Goal: Find specific page/section: Find specific page/section

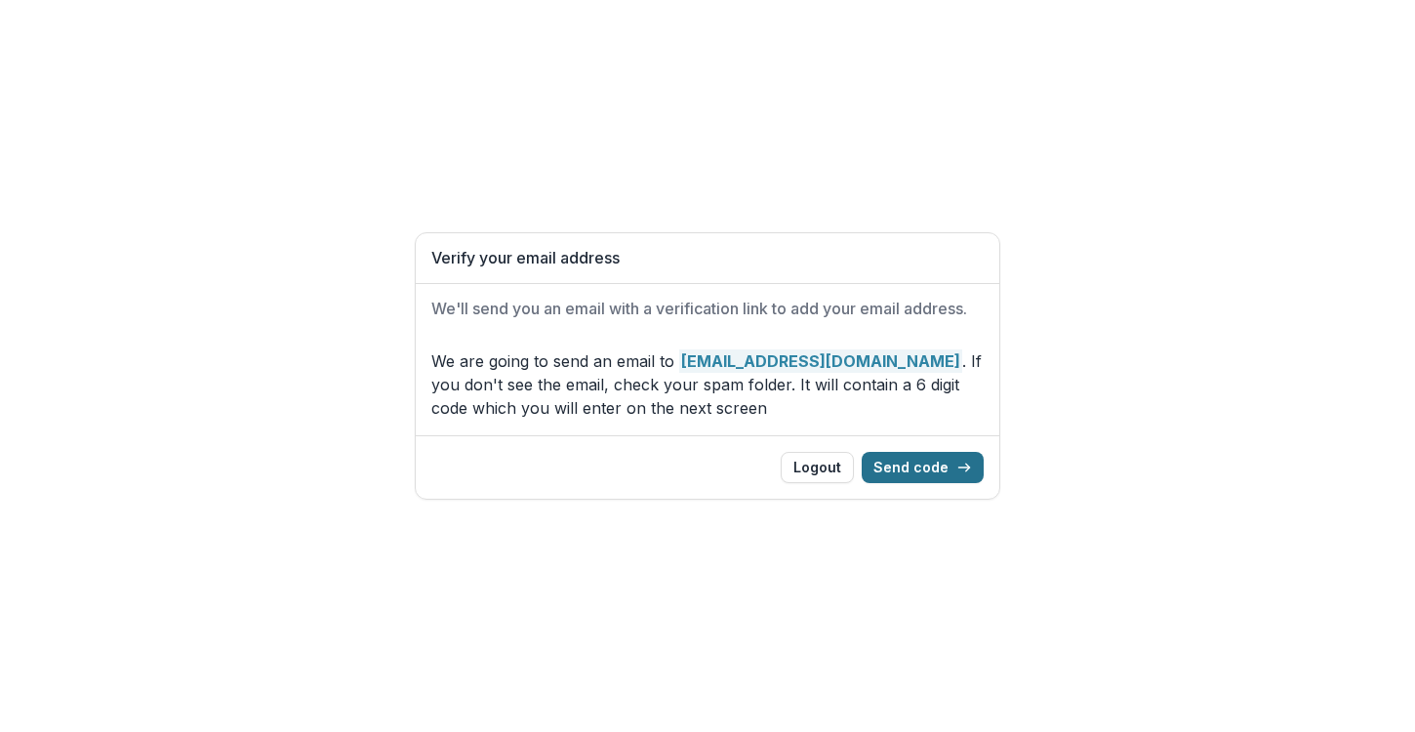
click at [929, 470] on button "Send code" at bounding box center [923, 467] width 122 height 31
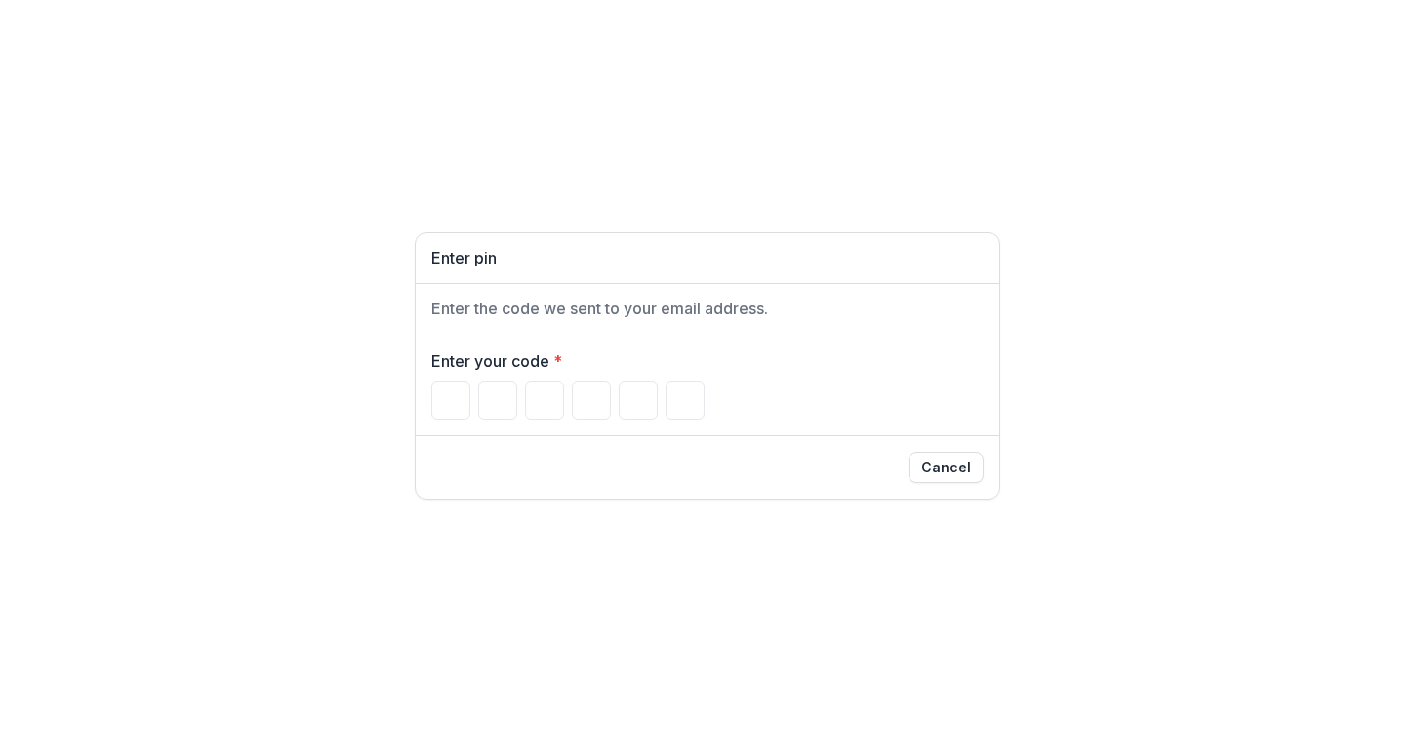
type input "*"
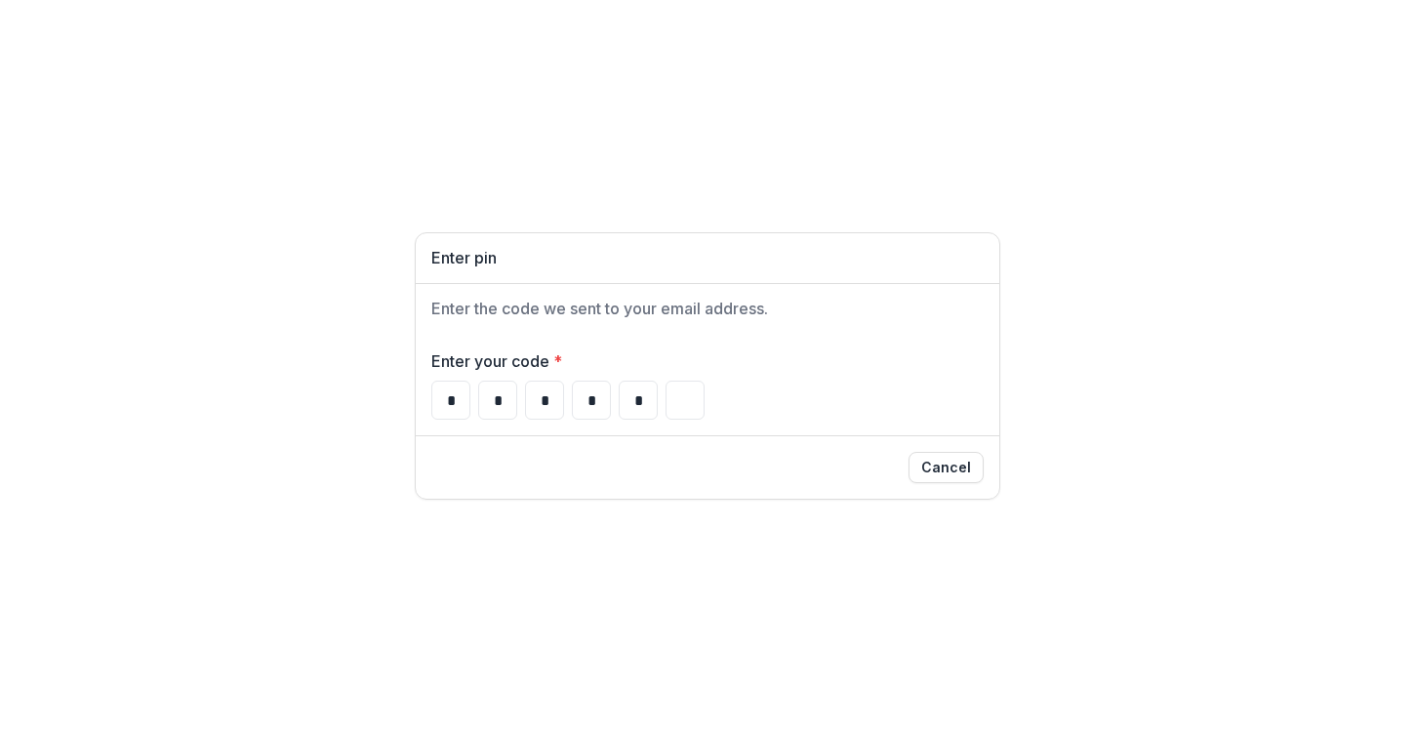
type input "*"
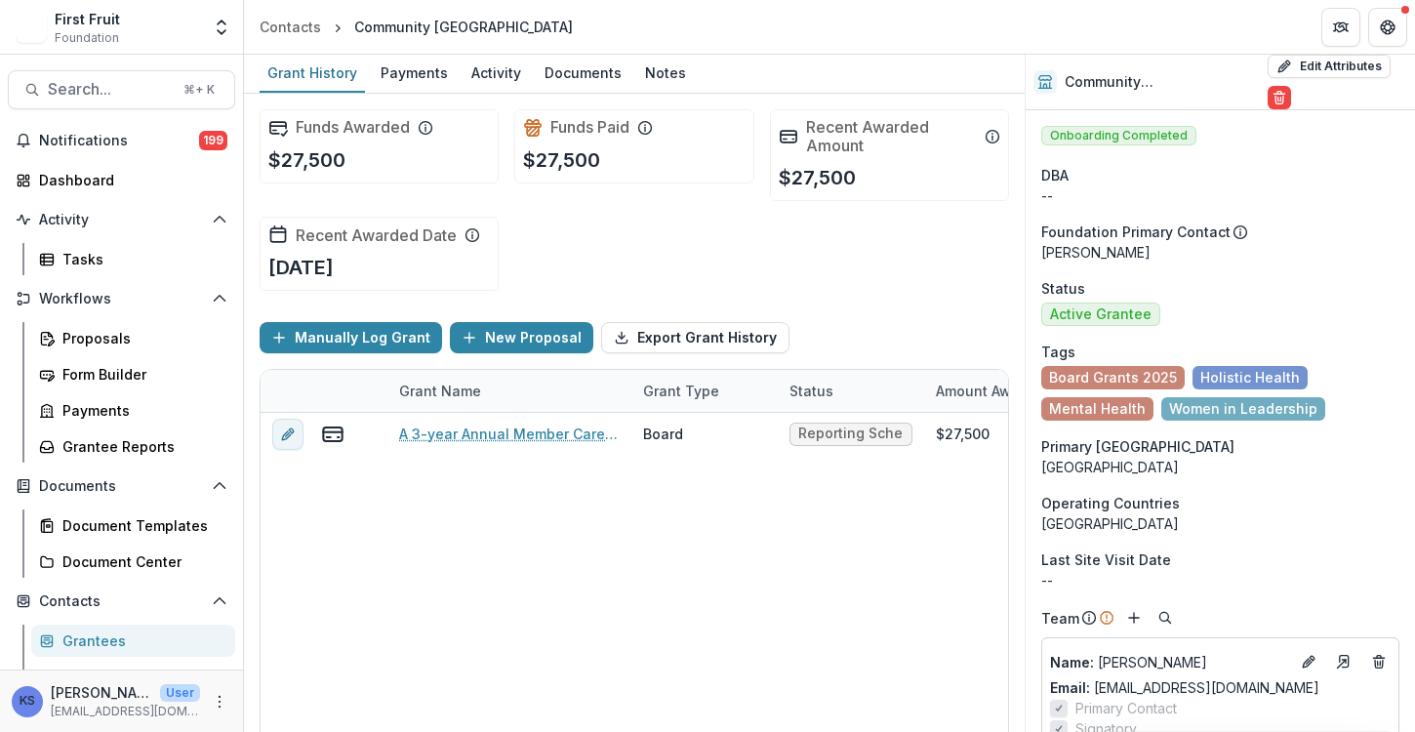
scroll to position [1500, 0]
